Goal: Communication & Community: Answer question/provide support

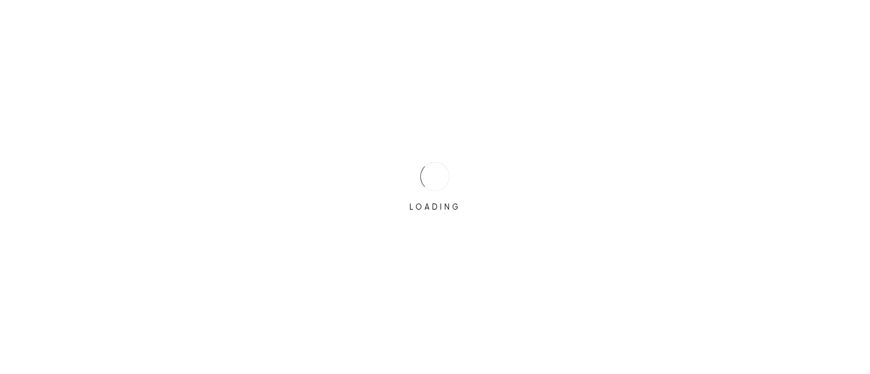
click at [446, 183] on div at bounding box center [435, 177] width 34 height 34
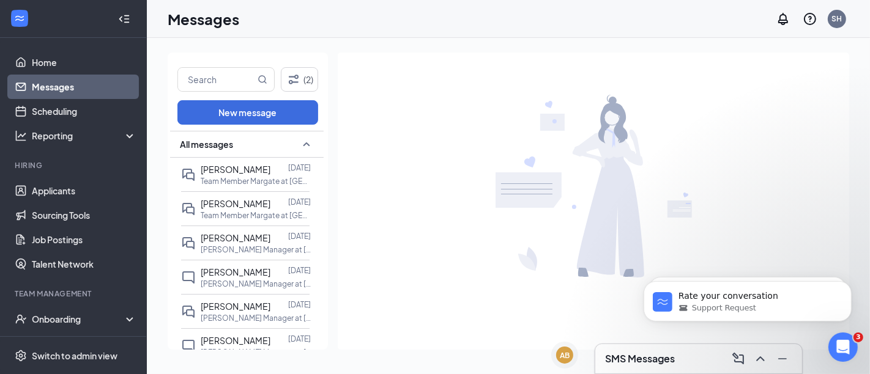
click at [630, 358] on h3 "SMS Messages" at bounding box center [640, 358] width 70 height 13
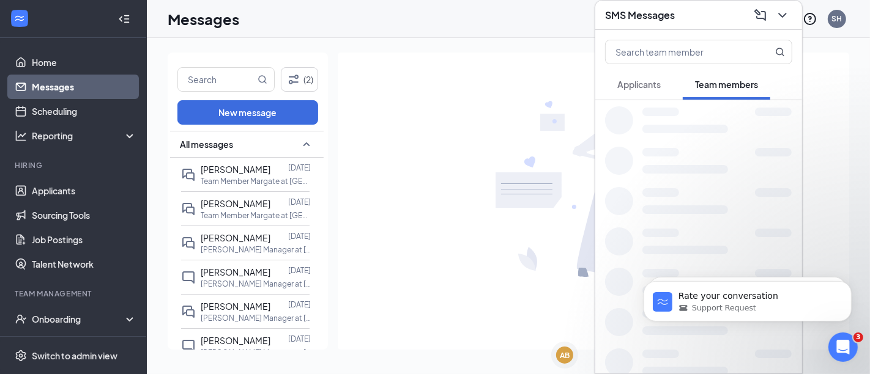
click at [627, 76] on button "Applicants" at bounding box center [639, 84] width 68 height 31
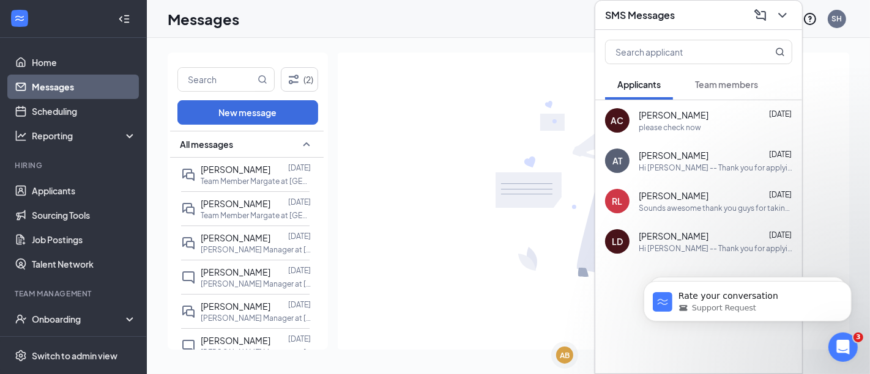
click at [704, 235] on div "[PERSON_NAME] [DATE]" at bounding box center [716, 236] width 154 height 12
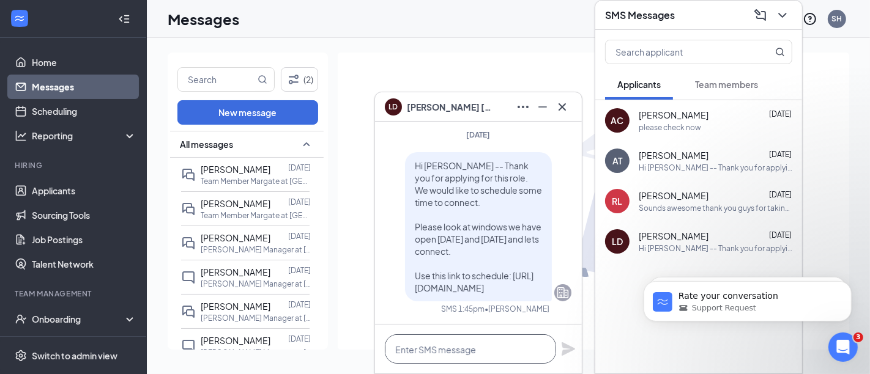
click at [454, 344] on textarea at bounding box center [470, 349] width 171 height 29
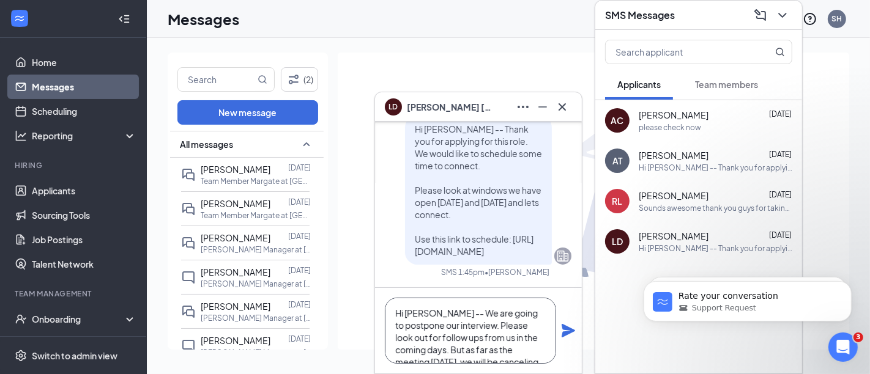
drag, startPoint x: 484, startPoint y: 357, endPoint x: 445, endPoint y: 317, distance: 55.8
click at [445, 317] on textarea "Hi [PERSON_NAME] -- We are going to postpone our interview. Please look out for…" at bounding box center [470, 331] width 171 height 66
type textarea "Hi [PERSON_NAME] -- We are going to postpone our interview. Please look out for…"
click at [571, 329] on icon "Plane" at bounding box center [568, 331] width 15 height 15
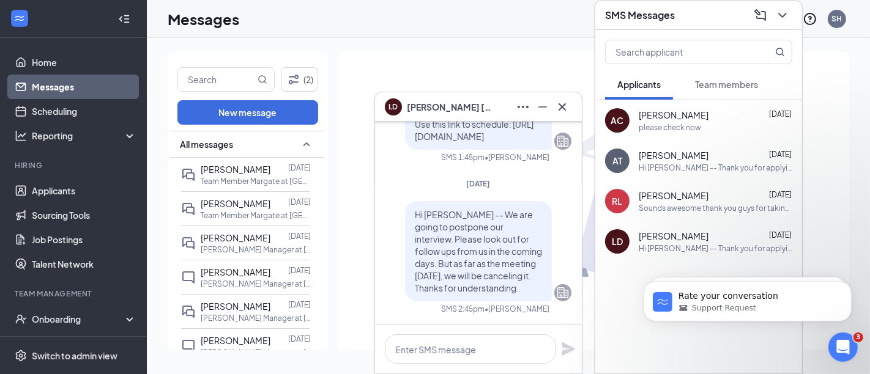
click at [667, 165] on div "Hi [PERSON_NAME] -- Thank you for applying for the role. We would like to conne…" at bounding box center [716, 168] width 154 height 10
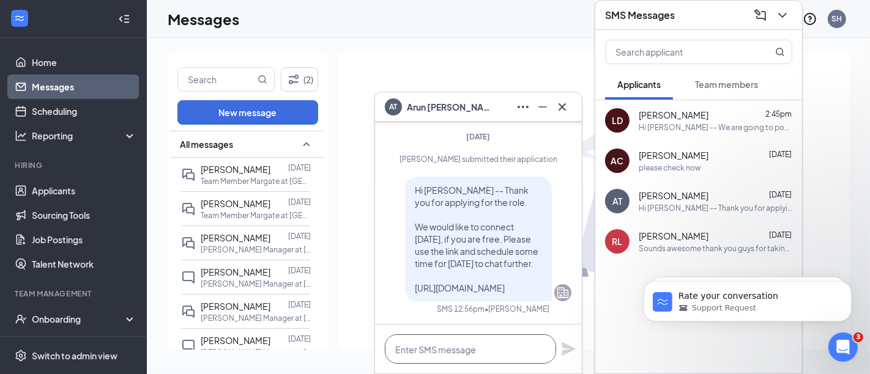
click at [433, 354] on textarea at bounding box center [470, 349] width 171 height 29
paste textarea "We are going to postpone our interview. Please look out for follow ups from us …"
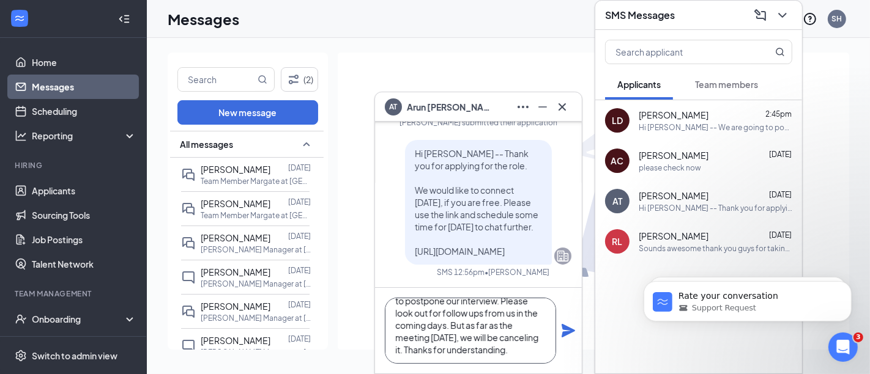
click at [532, 333] on textarea "Hi [PERSON_NAME] -- We are going to postpone our interview. Please look out for…" at bounding box center [470, 331] width 171 height 66
type textarea "Hi [PERSON_NAME] -- We are going to postpone our interview. Please look out for…"
click at [566, 332] on icon "Plane" at bounding box center [568, 331] width 15 height 15
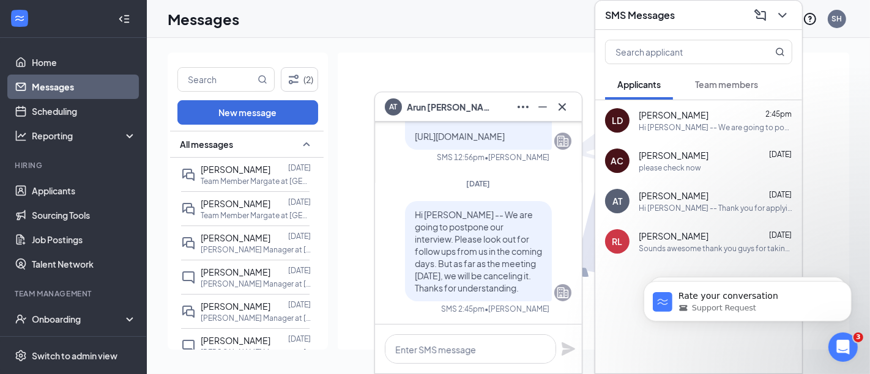
click at [734, 80] on span "Team members" at bounding box center [726, 84] width 63 height 11
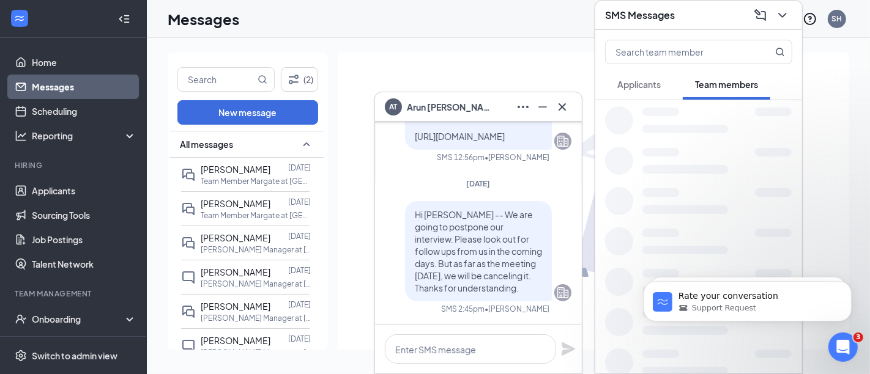
click at [633, 89] on span "Applicants" at bounding box center [638, 84] width 43 height 11
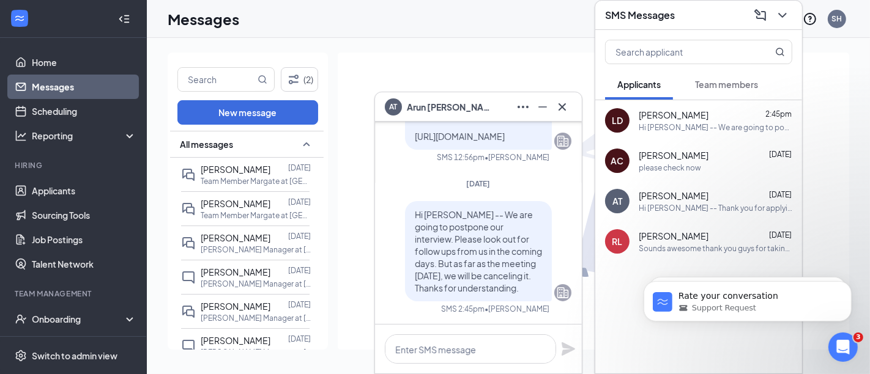
click at [489, 44] on div "(2) New message All messages [PERSON_NAME] [DATE] Team Member Margate at Margat…" at bounding box center [508, 206] width 723 height 336
click at [559, 106] on icon "Cross" at bounding box center [562, 107] width 15 height 15
